Goal: Task Accomplishment & Management: Use online tool/utility

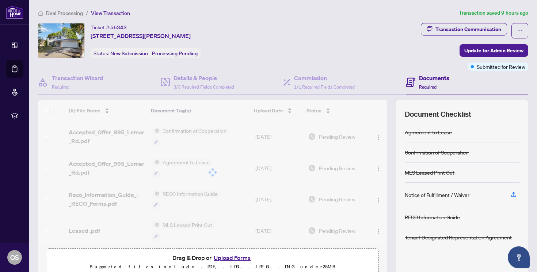
scroll to position [34, 0]
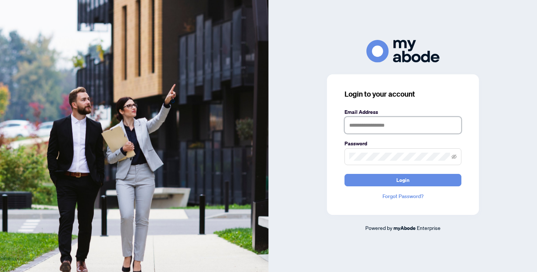
click at [367, 120] on input "text" at bounding box center [403, 125] width 117 height 17
type input "**********"
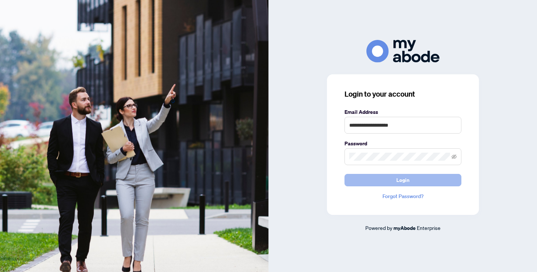
click at [397, 177] on span "Login" at bounding box center [403, 180] width 13 height 12
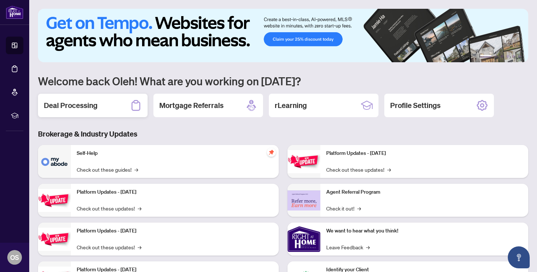
click at [104, 106] on div "Deal Processing" at bounding box center [93, 105] width 110 height 23
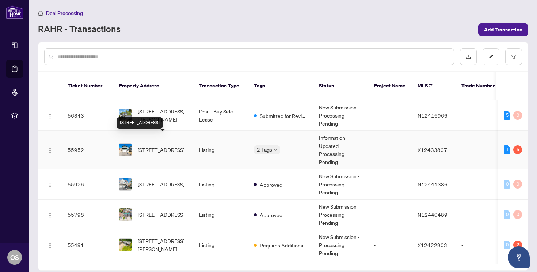
click at [185, 145] on span "32 Hillcroft Way, Kawartha Lakes, Ontario K0M 1A0, Canada" at bounding box center [161, 149] width 47 height 8
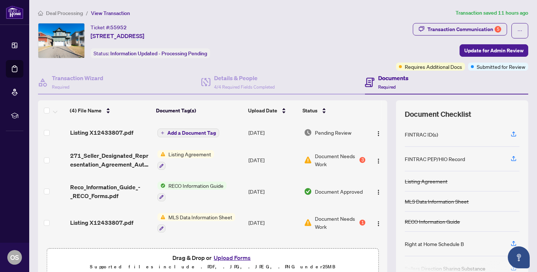
click at [130, 134] on span "Listing X12433807.pdf" at bounding box center [101, 132] width 63 height 9
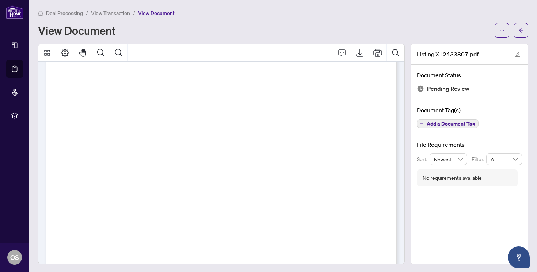
scroll to position [2745, 0]
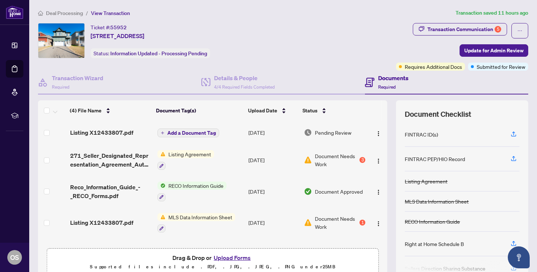
click at [141, 130] on div "Listing X12433807.pdf" at bounding box center [111, 132] width 82 height 9
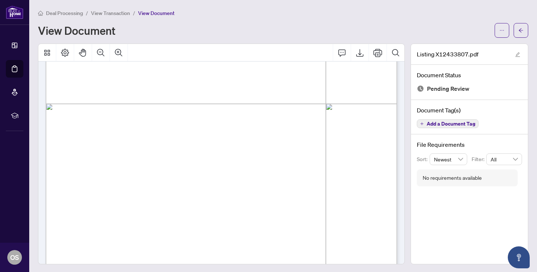
scroll to position [7771, 0]
